Goal: Task Accomplishment & Management: Use online tool/utility

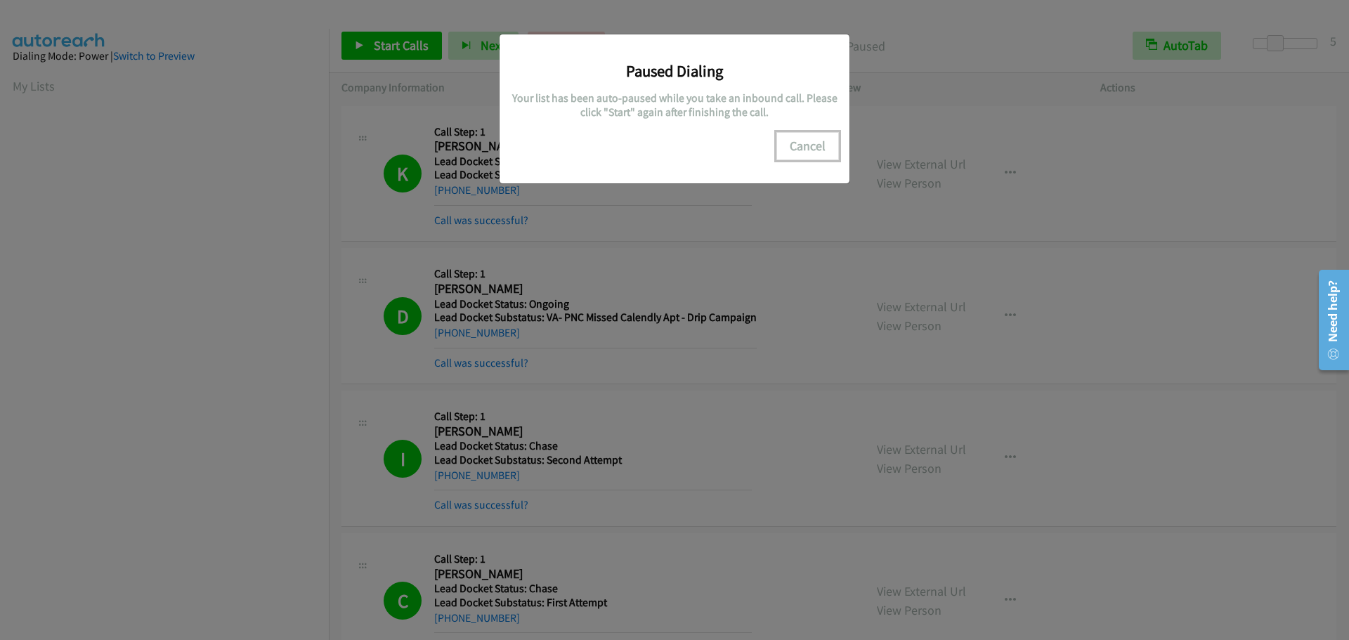
scroll to position [148, 0]
click at [798, 144] on button "Cancel" at bounding box center [807, 146] width 63 height 28
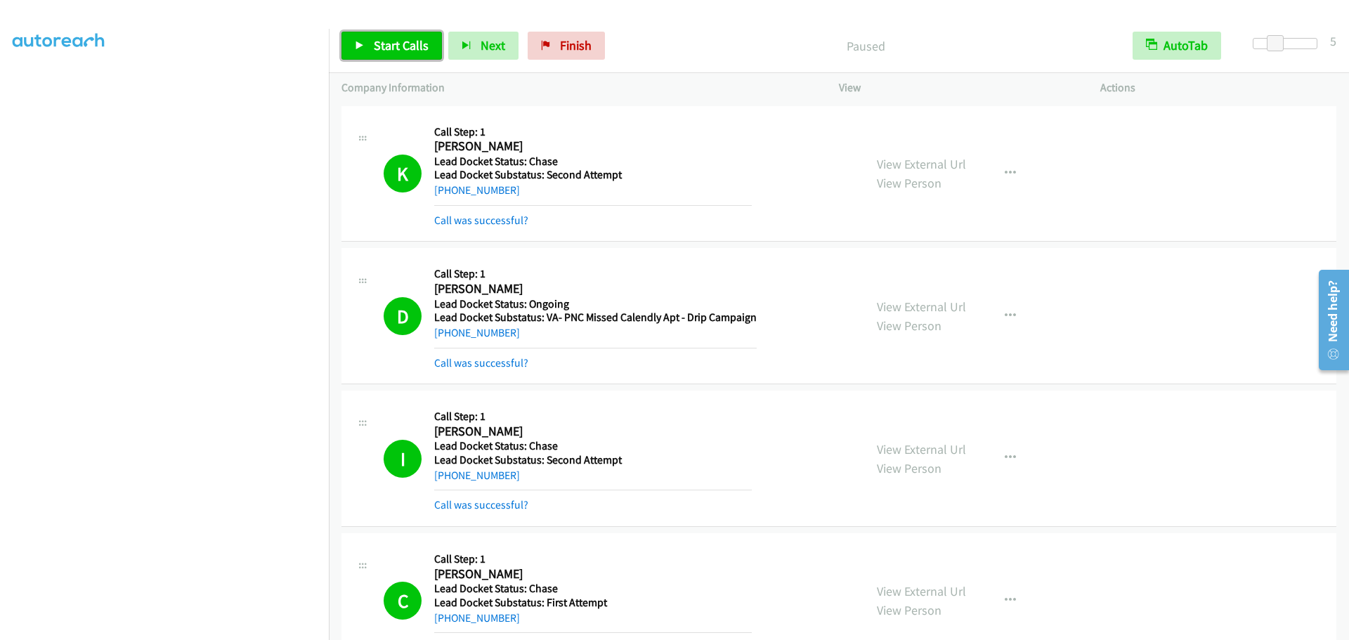
click at [390, 47] on span "Start Calls" at bounding box center [401, 45] width 55 height 16
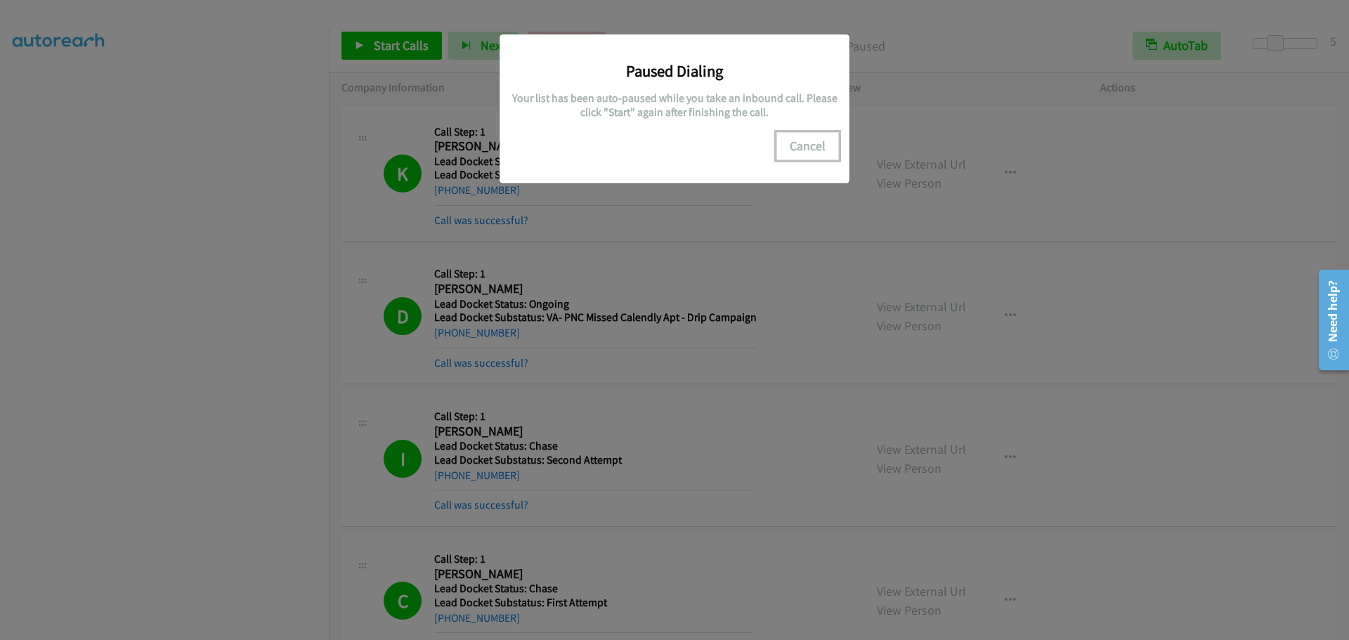
click at [804, 143] on button "Cancel" at bounding box center [807, 146] width 63 height 28
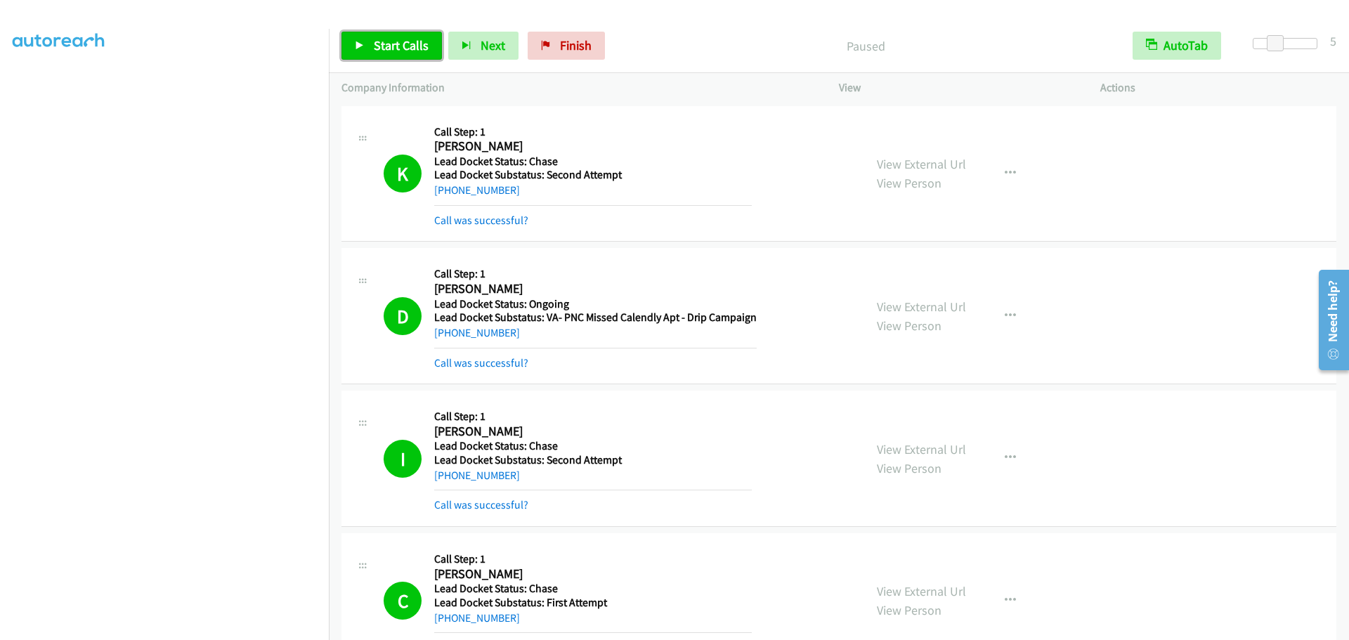
click at [400, 49] on span "Start Calls" at bounding box center [401, 45] width 55 height 16
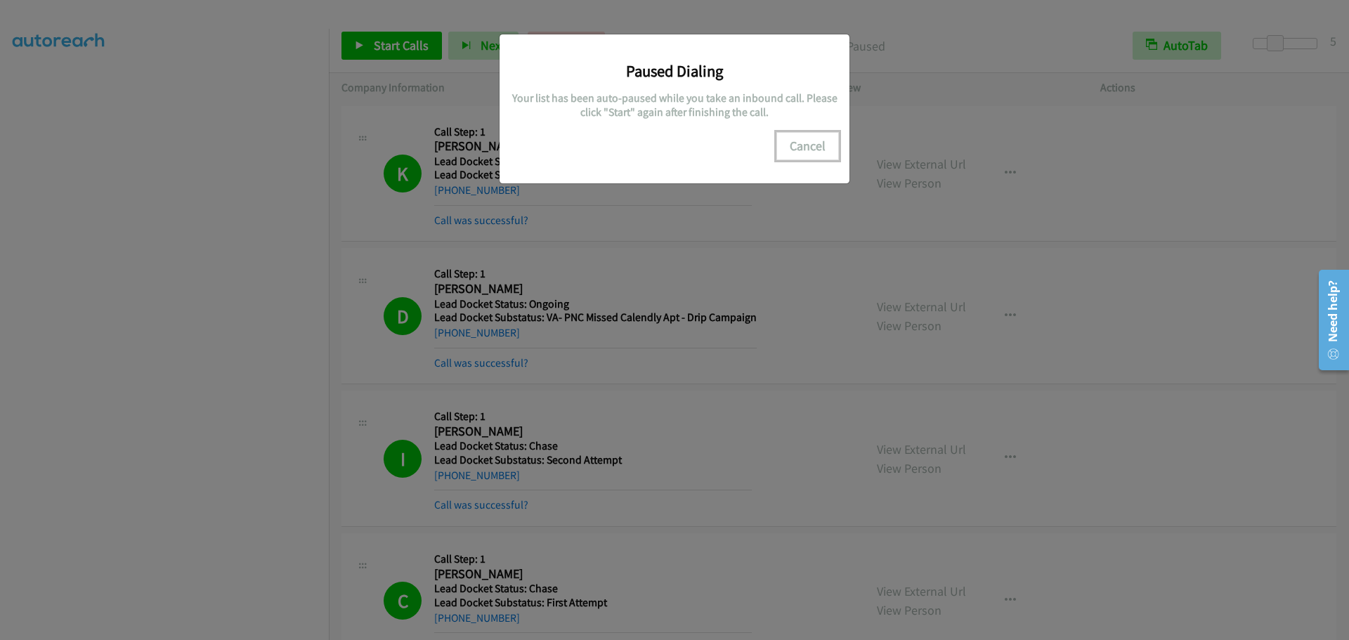
click at [812, 140] on button "Cancel" at bounding box center [807, 146] width 63 height 28
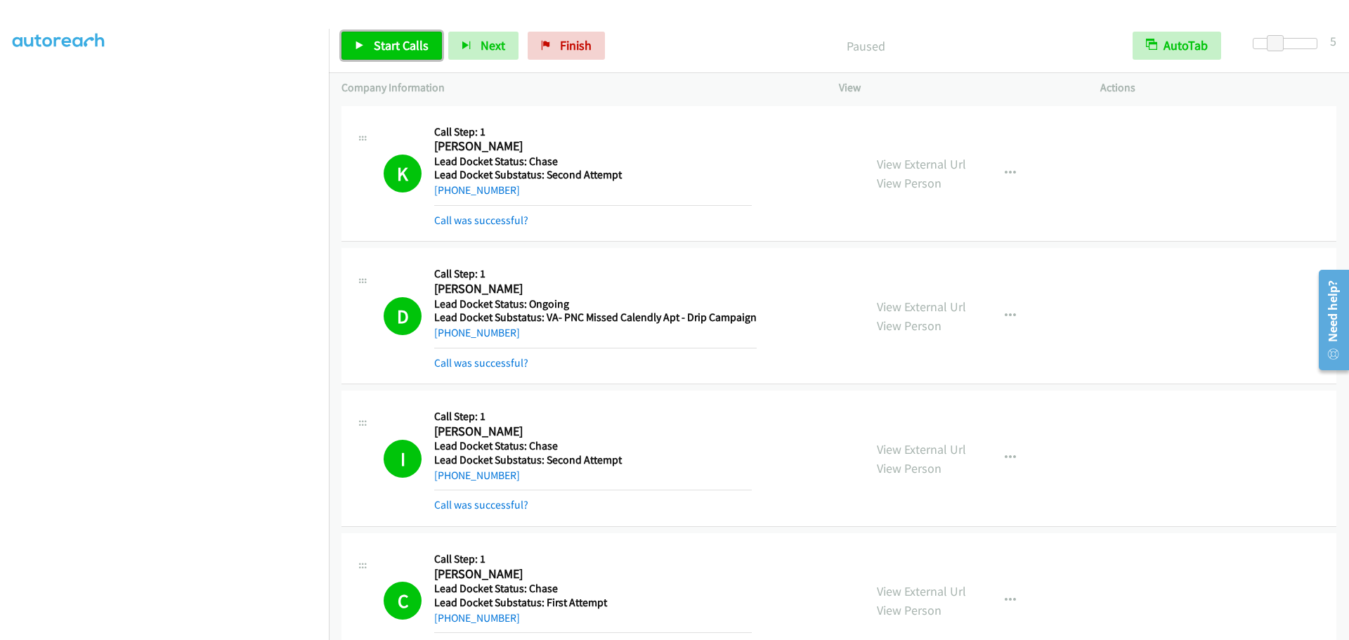
click at [393, 39] on span "Start Calls" at bounding box center [401, 45] width 55 height 16
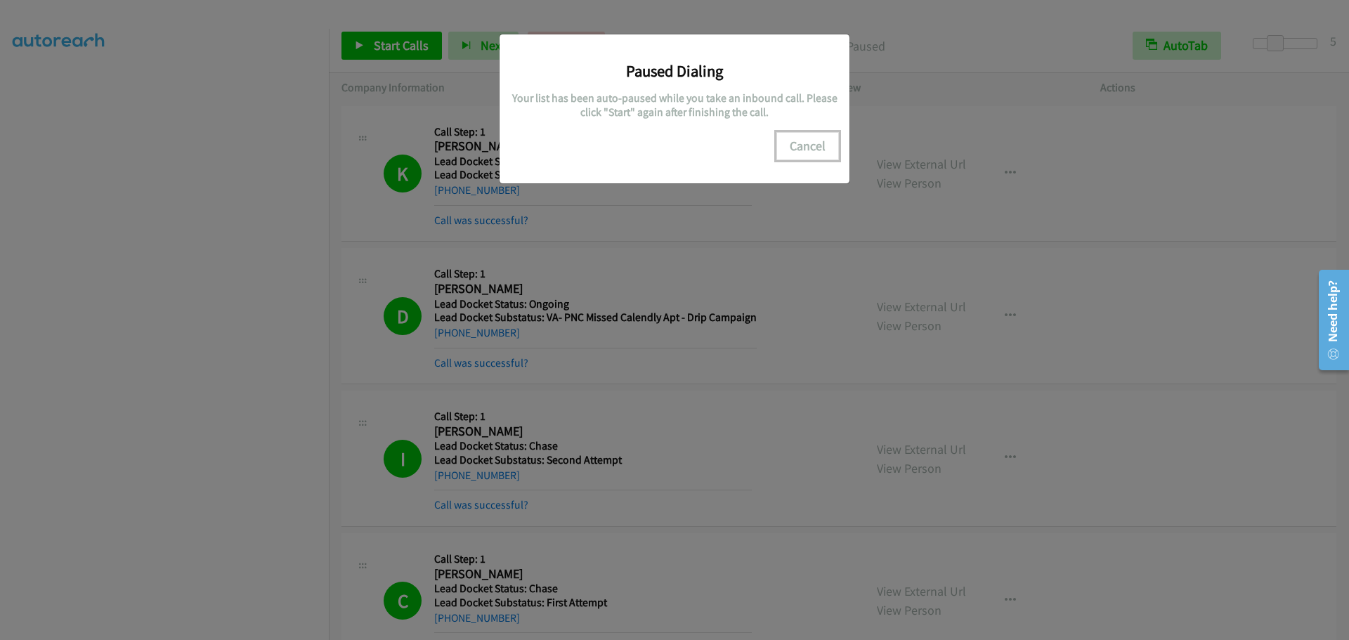
click at [814, 147] on button "Cancel" at bounding box center [807, 146] width 63 height 28
click at [800, 149] on button "Cancel" at bounding box center [807, 146] width 63 height 28
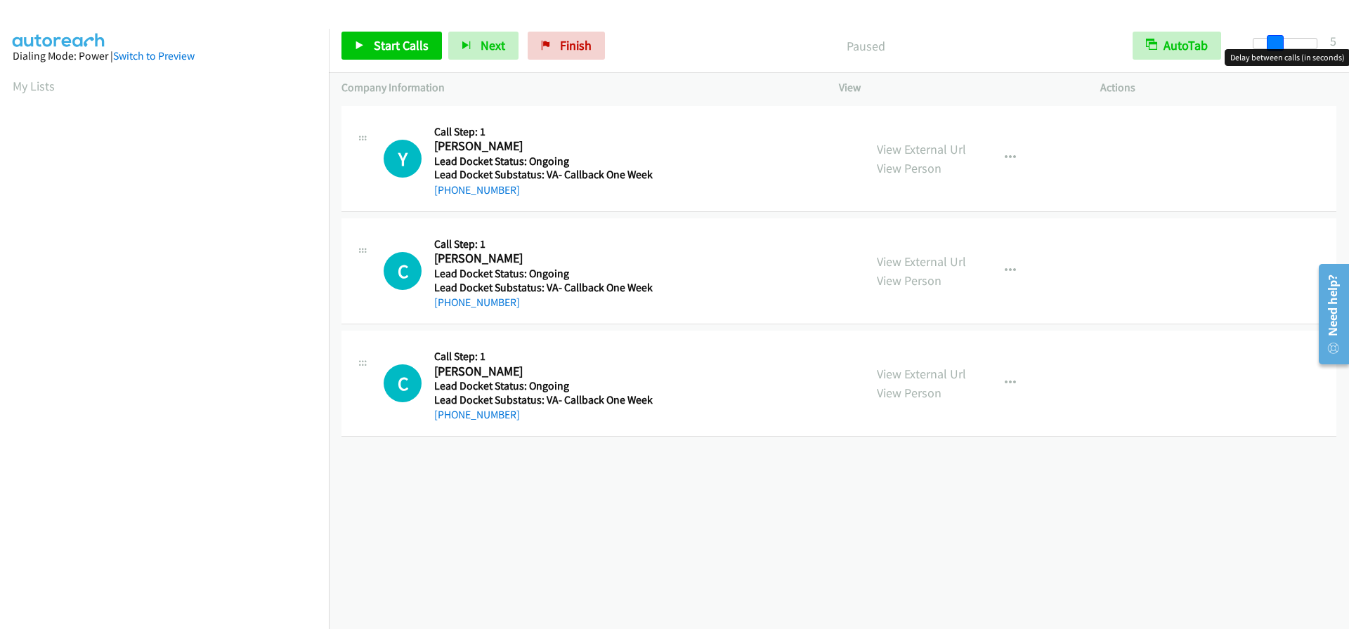
drag, startPoint x: 1255, startPoint y: 44, endPoint x: 1275, endPoint y: 45, distance: 20.4
click at [1275, 45] on span at bounding box center [1275, 43] width 17 height 17
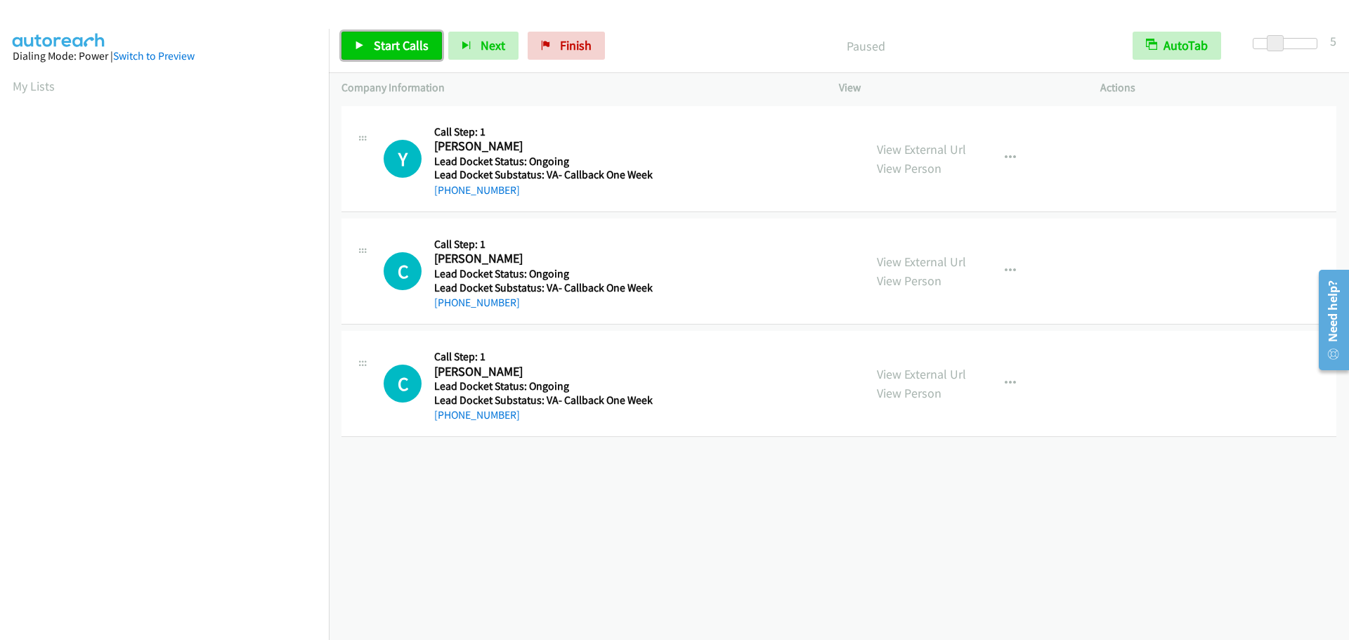
click at [398, 44] on span "Start Calls" at bounding box center [401, 45] width 55 height 16
